Goal: Complete application form

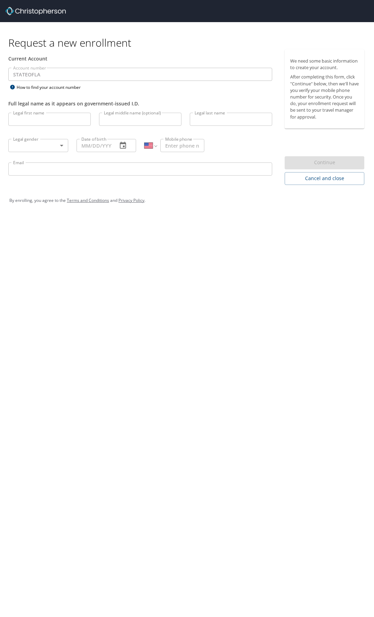
select select "US"
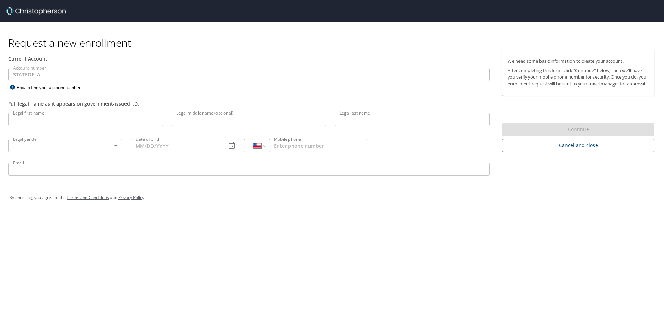
click at [35, 120] on input "Legal first name" at bounding box center [85, 119] width 155 height 13
type input "[PERSON_NAME]"
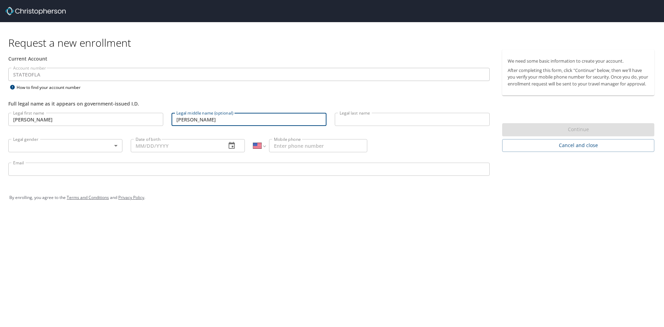
type input "[PERSON_NAME]"
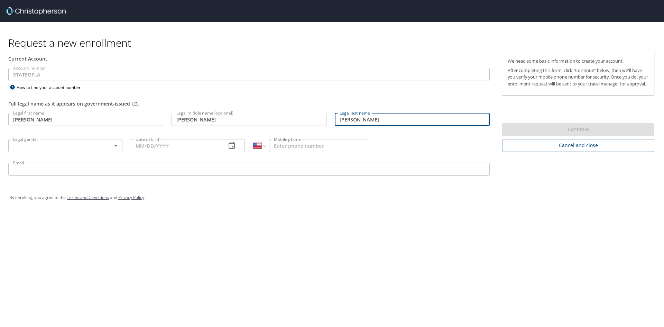
type input "[PERSON_NAME]"
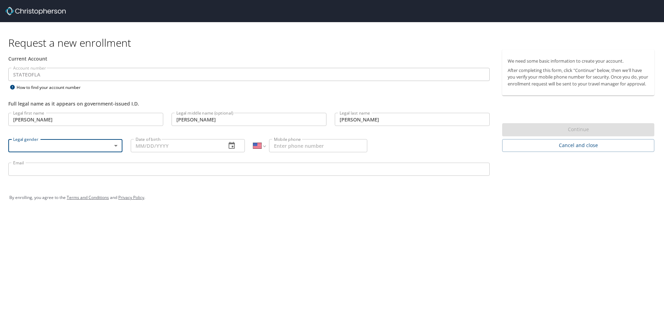
click at [63, 148] on body "Request a new enrollment Current Account Account number STATEOFLA Account numbe…" at bounding box center [332, 163] width 664 height 327
click at [48, 173] on li "[DEMOGRAPHIC_DATA]" at bounding box center [65, 170] width 114 height 12
type input "[DEMOGRAPHIC_DATA]"
click at [186, 150] on input "Date of birth" at bounding box center [176, 145] width 90 height 13
type input "[DATE]"
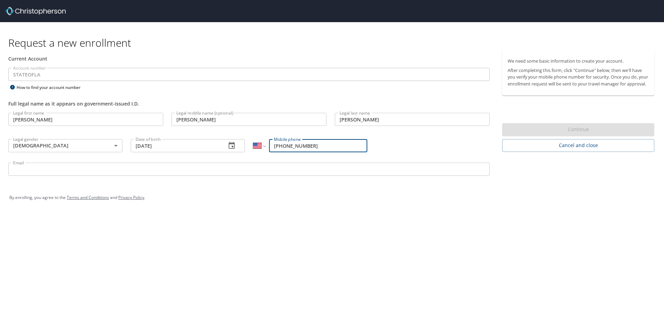
type input "[PHONE_NUMBER]"
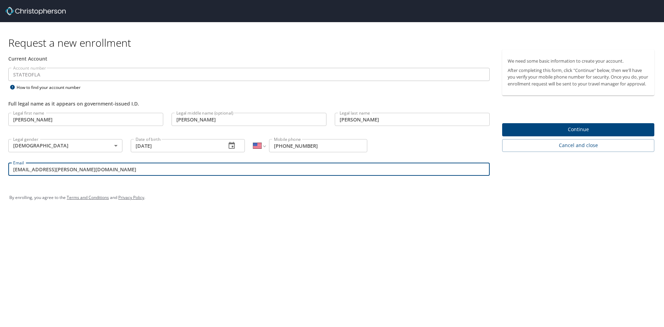
type input "[EMAIL_ADDRESS][PERSON_NAME][DOMAIN_NAME]"
click at [373, 134] on span "Continue" at bounding box center [578, 129] width 141 height 9
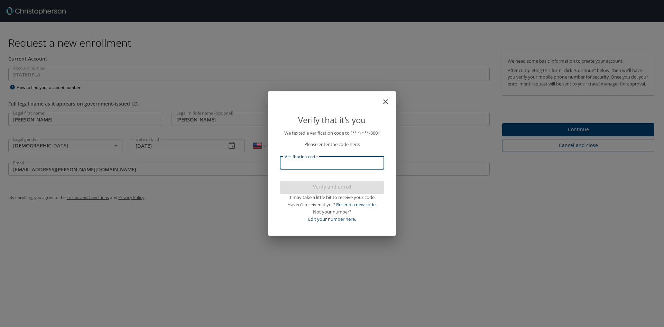
click at [320, 163] on input "Verification code" at bounding box center [332, 162] width 104 height 13
type input "575492"
